Goal: Information Seeking & Learning: Learn about a topic

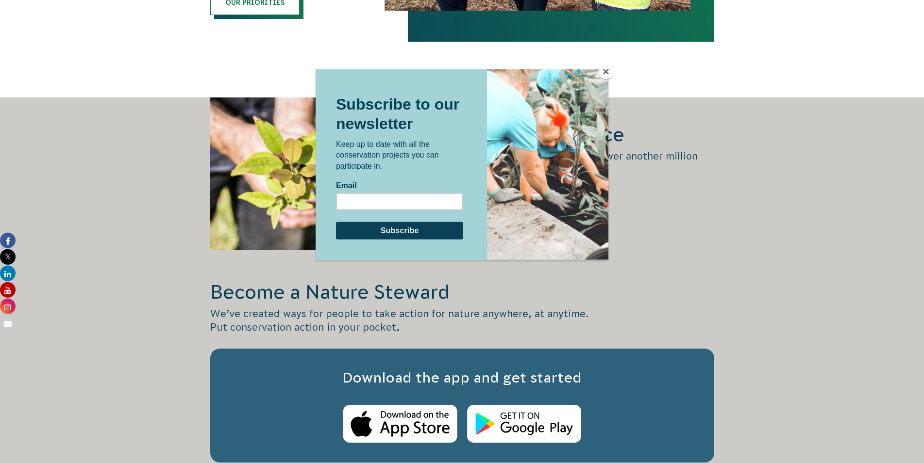
click at [604, 70] on button "Close" at bounding box center [605, 72] width 15 height 15
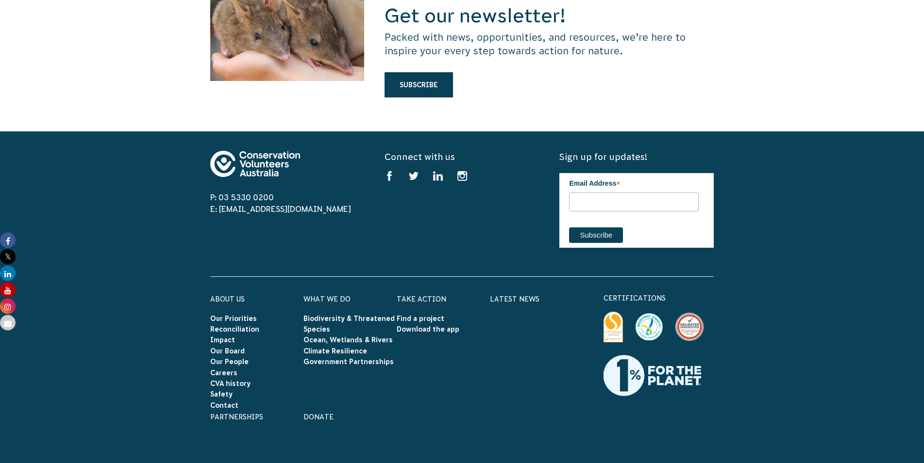
scroll to position [2737, 0]
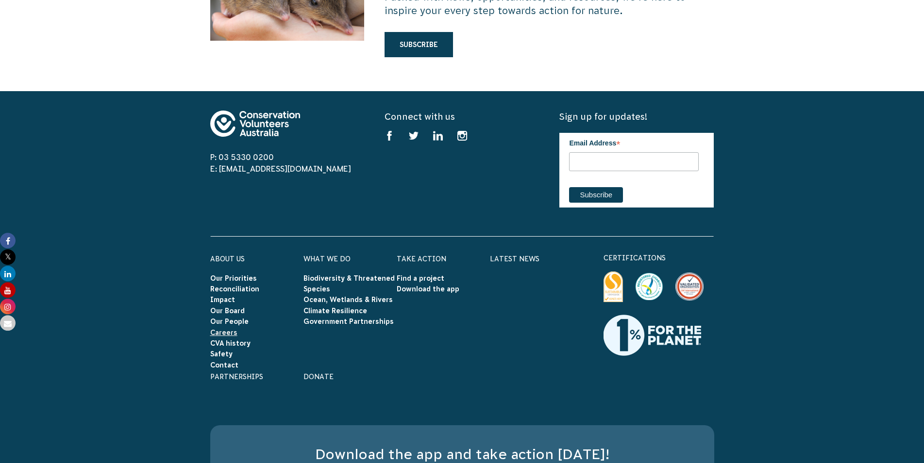
click at [217, 329] on link "Careers" at bounding box center [223, 333] width 27 height 8
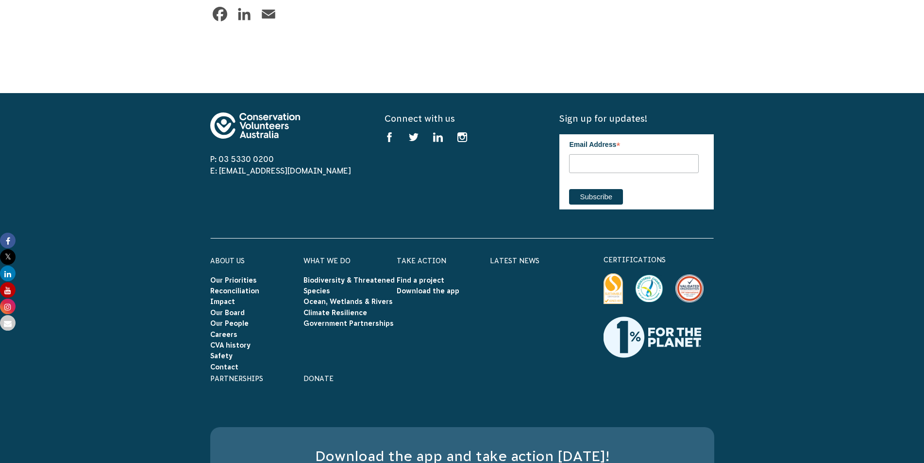
scroll to position [1479, 0]
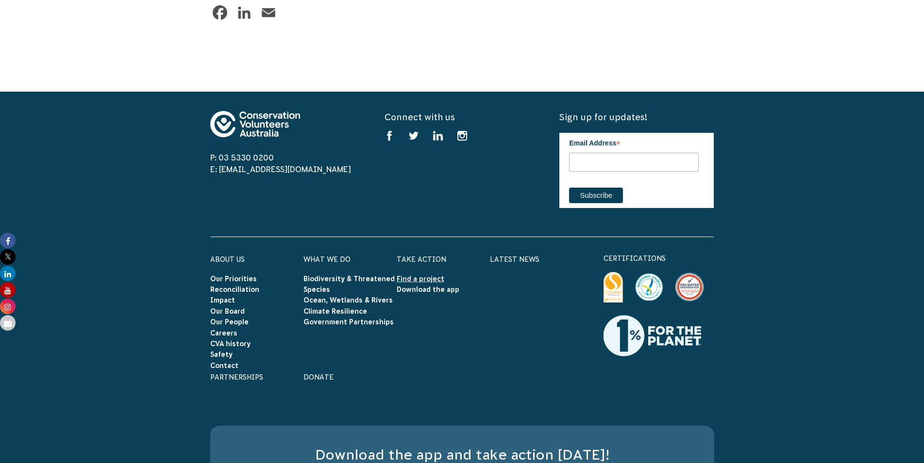
click at [412, 275] on link "Find a project" at bounding box center [420, 279] width 48 height 8
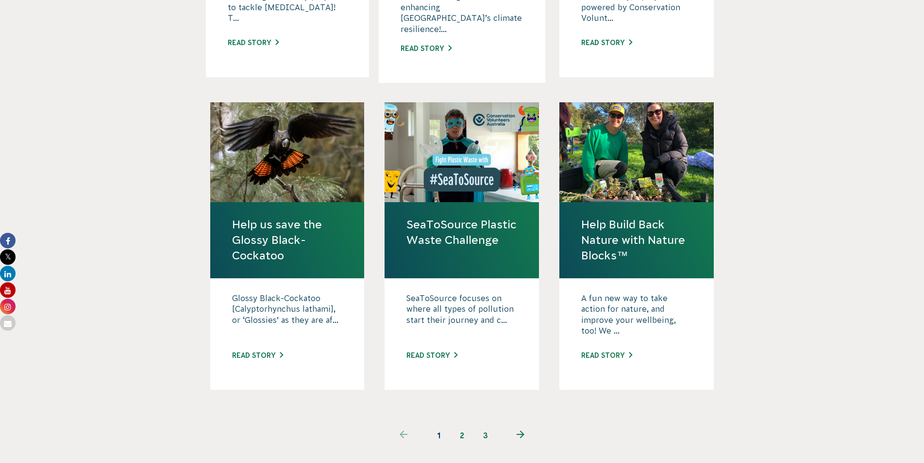
scroll to position [864, 0]
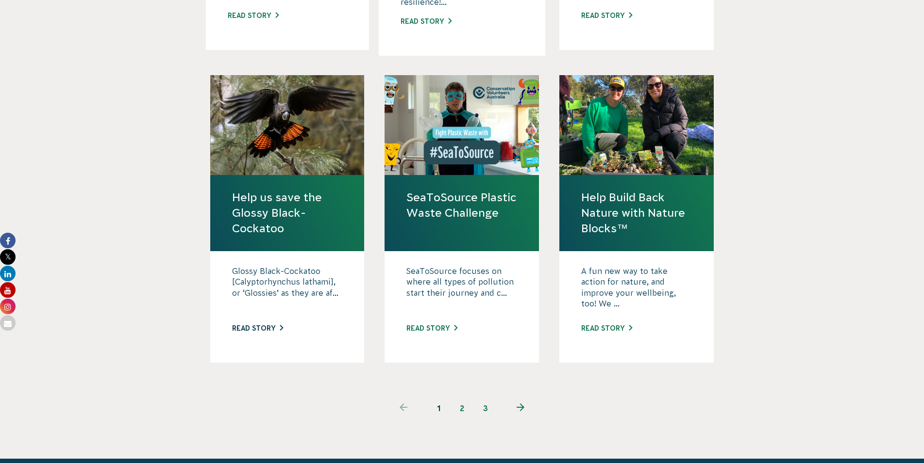
click at [270, 325] on link "Read story" at bounding box center [257, 329] width 51 height 8
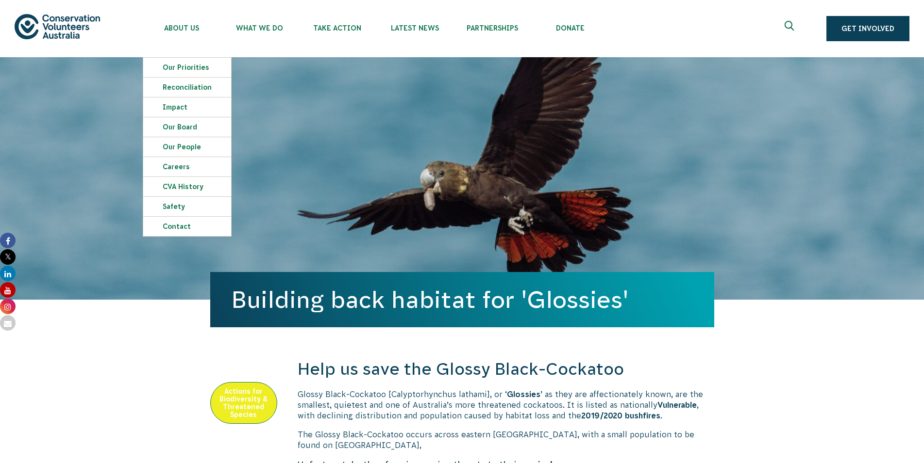
click at [73, 26] on img at bounding box center [57, 26] width 85 height 25
